Goal: Find contact information: Find contact information

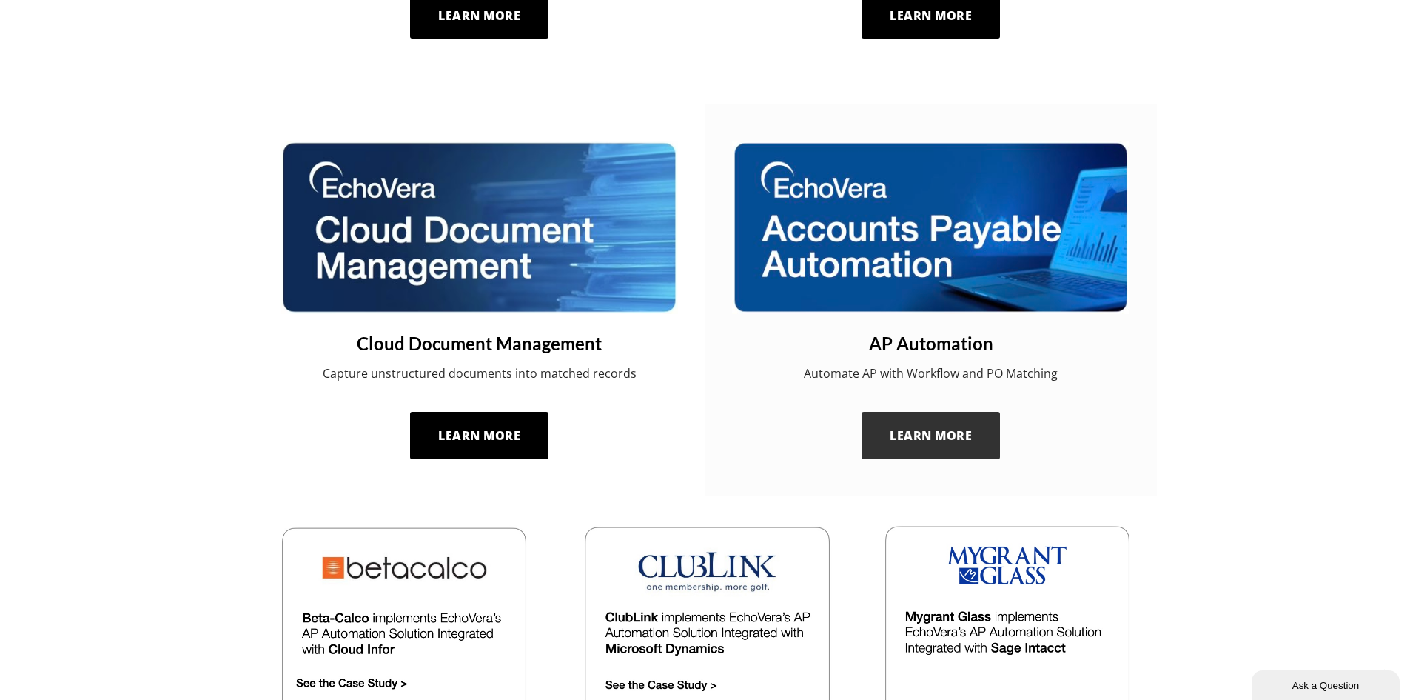
click at [932, 440] on span "Learn More" at bounding box center [931, 435] width 82 height 16
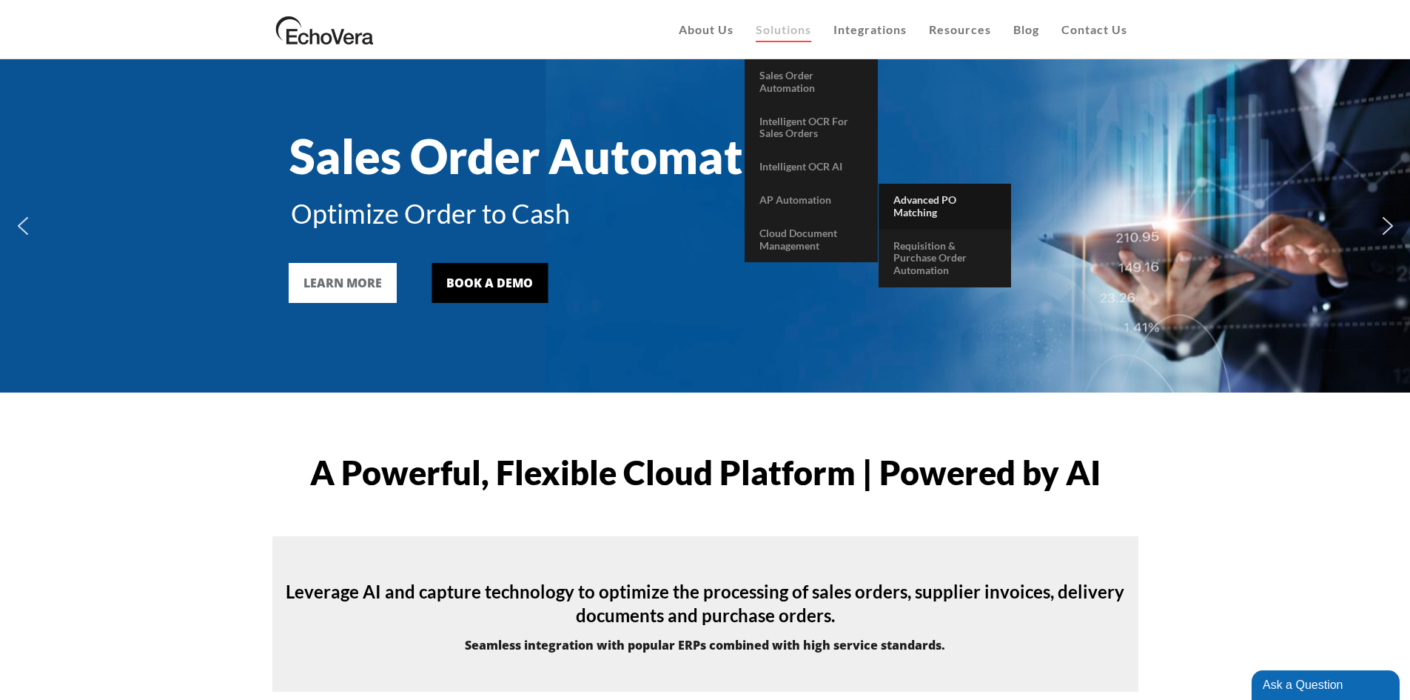
click at [924, 203] on span "Advanced PO Matching" at bounding box center [925, 205] width 63 height 25
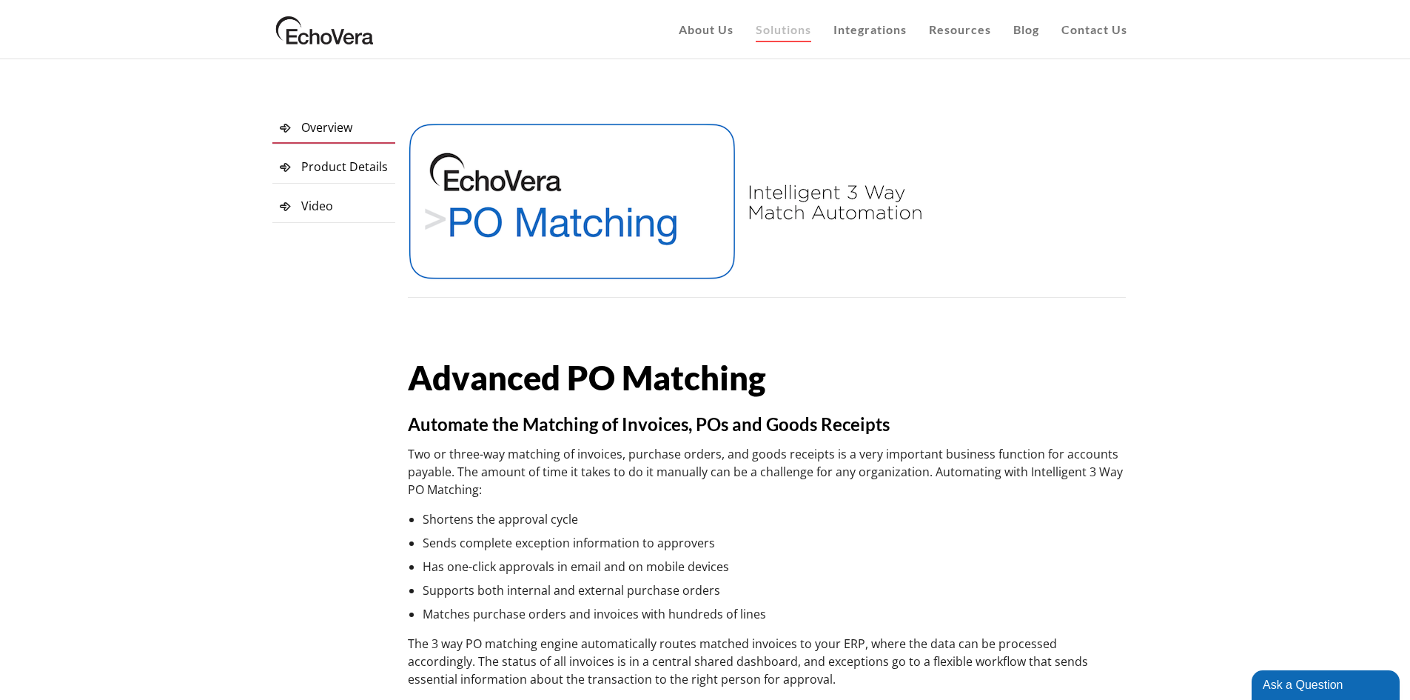
click at [321, 167] on span "Product Details" at bounding box center [344, 166] width 87 height 16
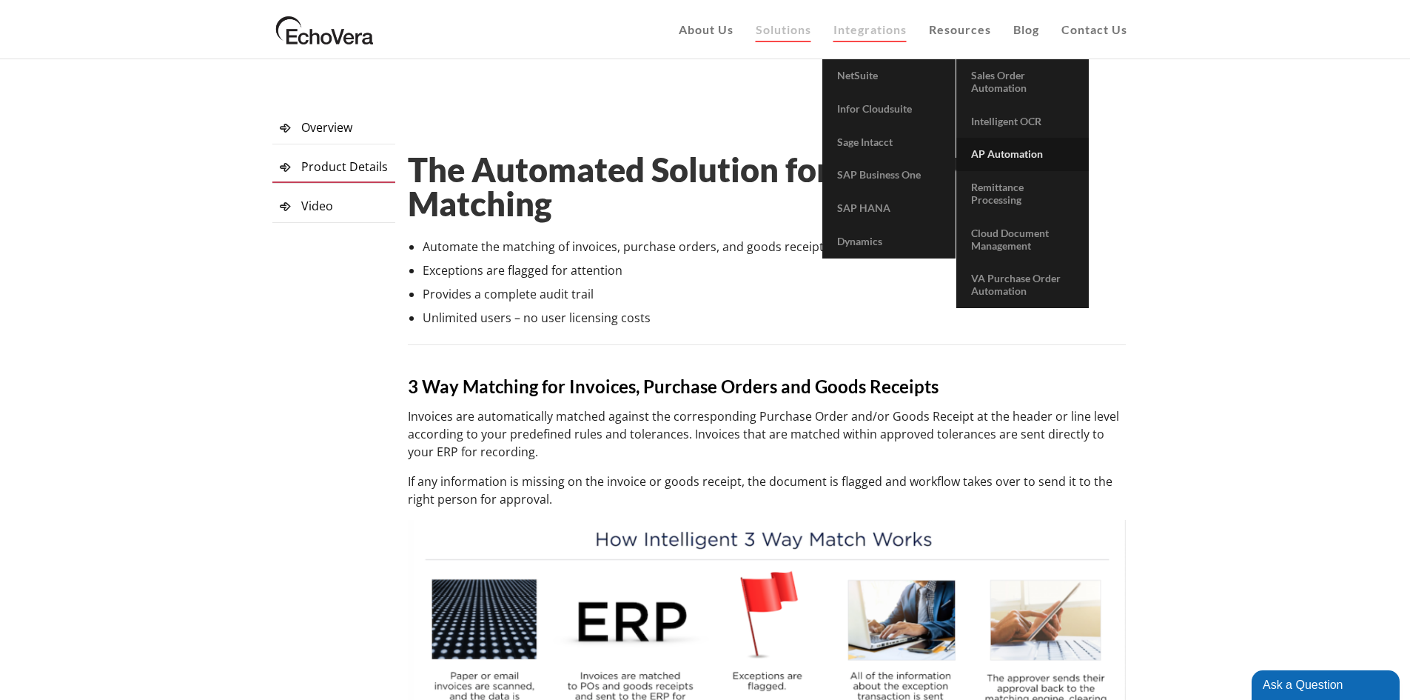
click at [1017, 150] on span "AP Automation" at bounding box center [1007, 153] width 72 height 13
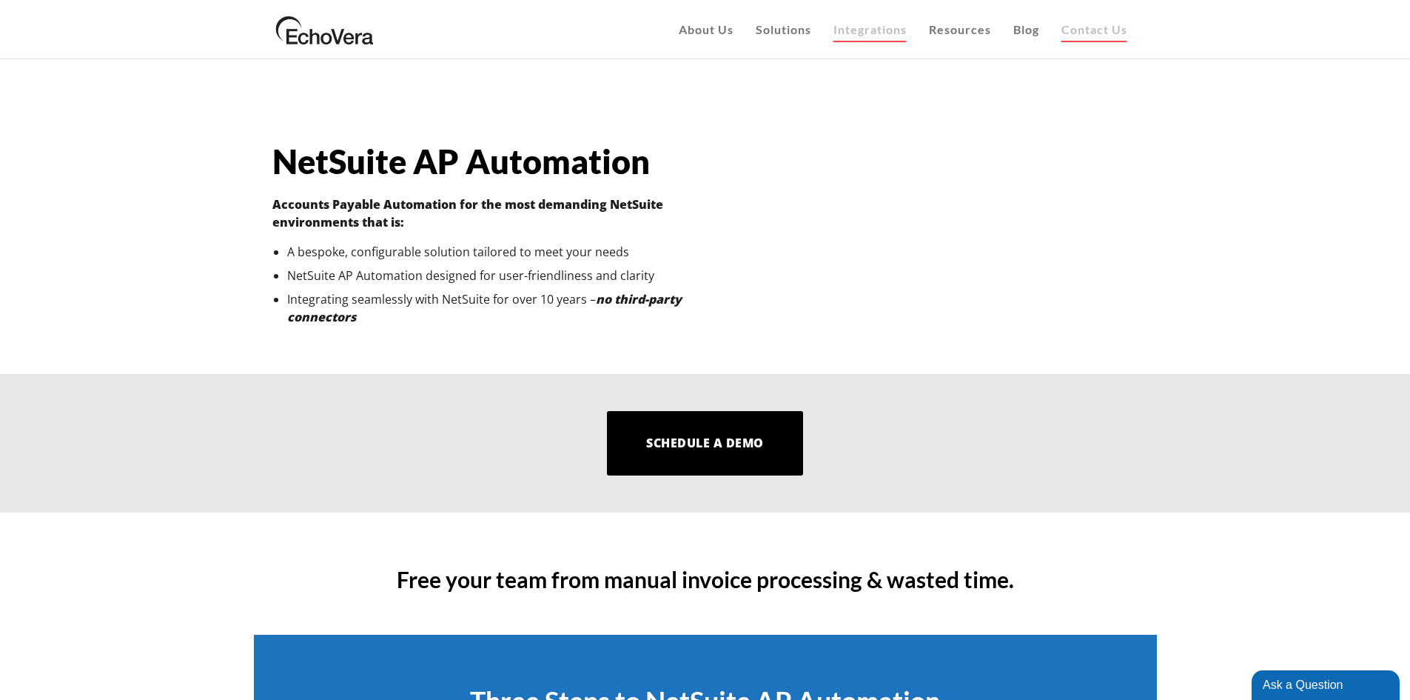
click at [1093, 35] on span "Contact Us" at bounding box center [1095, 29] width 66 height 14
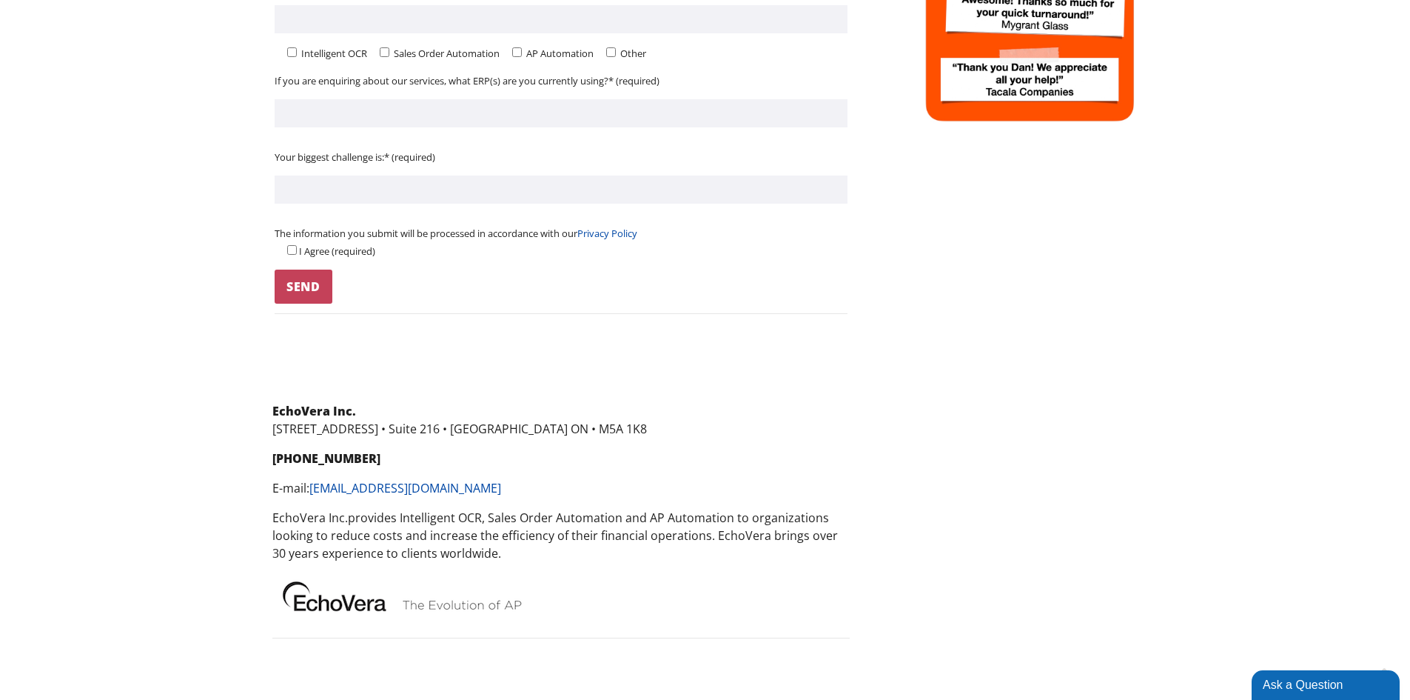
scroll to position [740, 0]
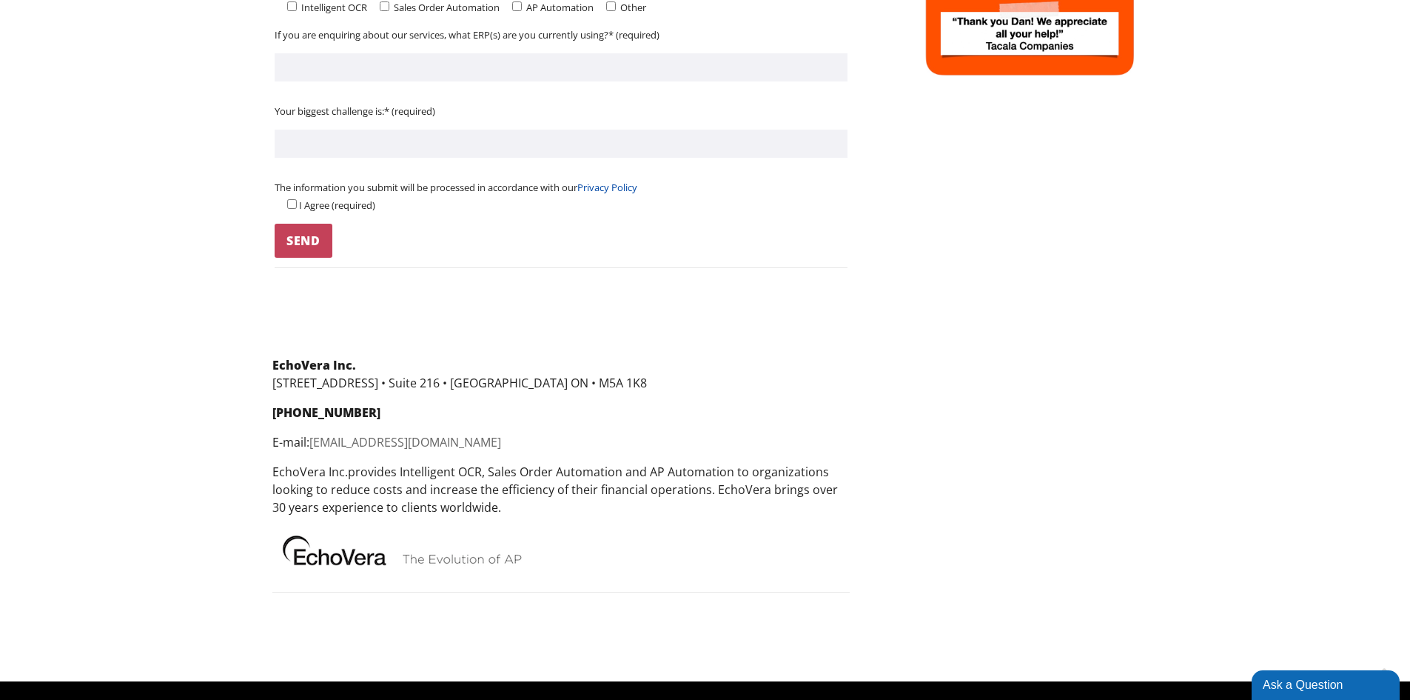
click at [380, 436] on link "[EMAIL_ADDRESS][DOMAIN_NAME]" at bounding box center [405, 442] width 192 height 16
